Goal: Task Accomplishment & Management: Use online tool/utility

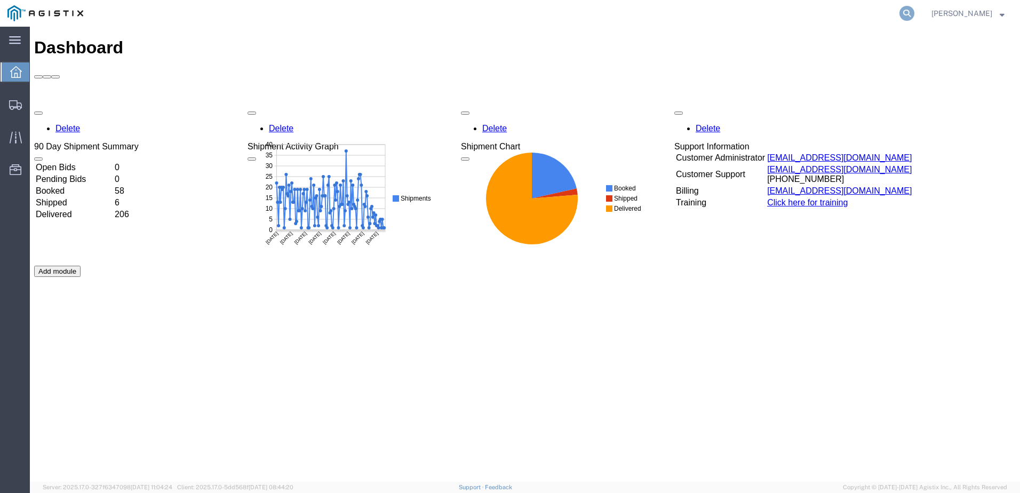
click at [914, 13] on icon at bounding box center [906, 13] width 15 height 15
click at [707, 18] on input "search" at bounding box center [737, 14] width 324 height 26
paste input "56459288"
type input "56459288"
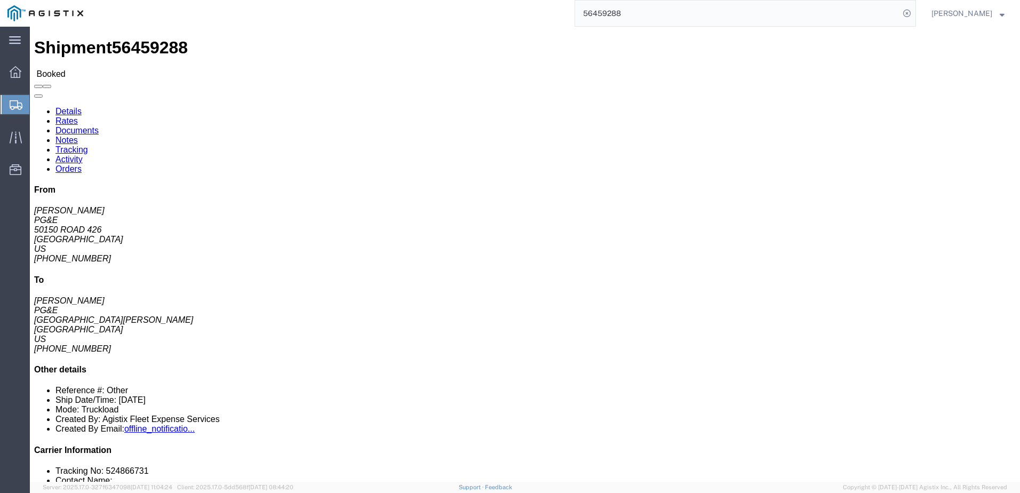
click span
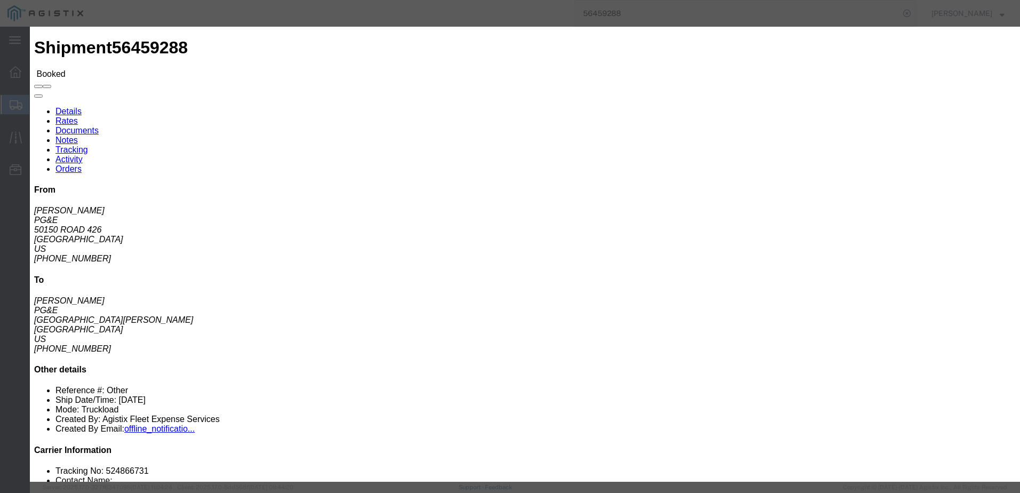
click input "text"
type input "[EMAIL_ADDRESS][DOMAIN_NAME]"
click div "[EMAIL_ADDRESS][DOMAIN_NAME] (new)"
type input "[EMAIL_ADDRESS][DOMAIN_NAME]"
click label "PGE Fleet Bill Of Lading"
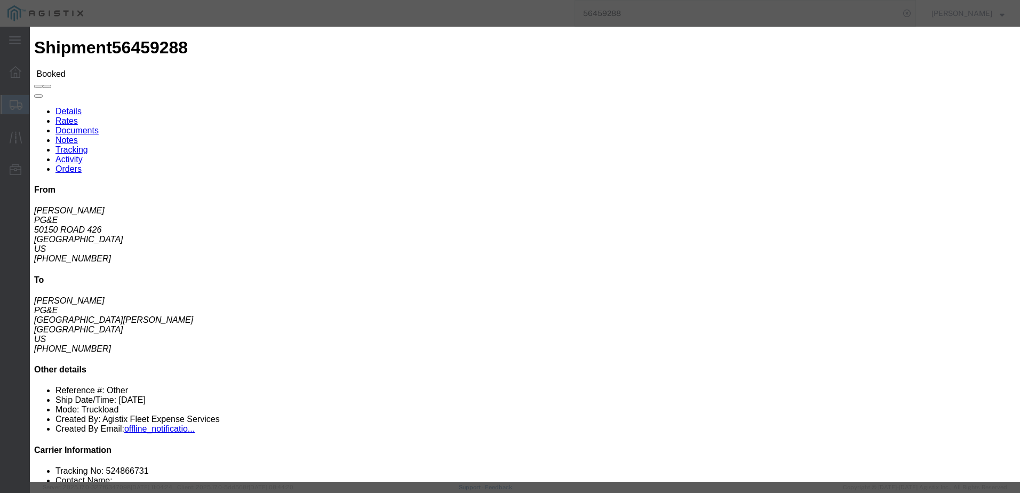
click input "PGE Fleet Bill Of Lading"
checkbox input "true"
click button "Send"
